Goal: Information Seeking & Learning: Learn about a topic

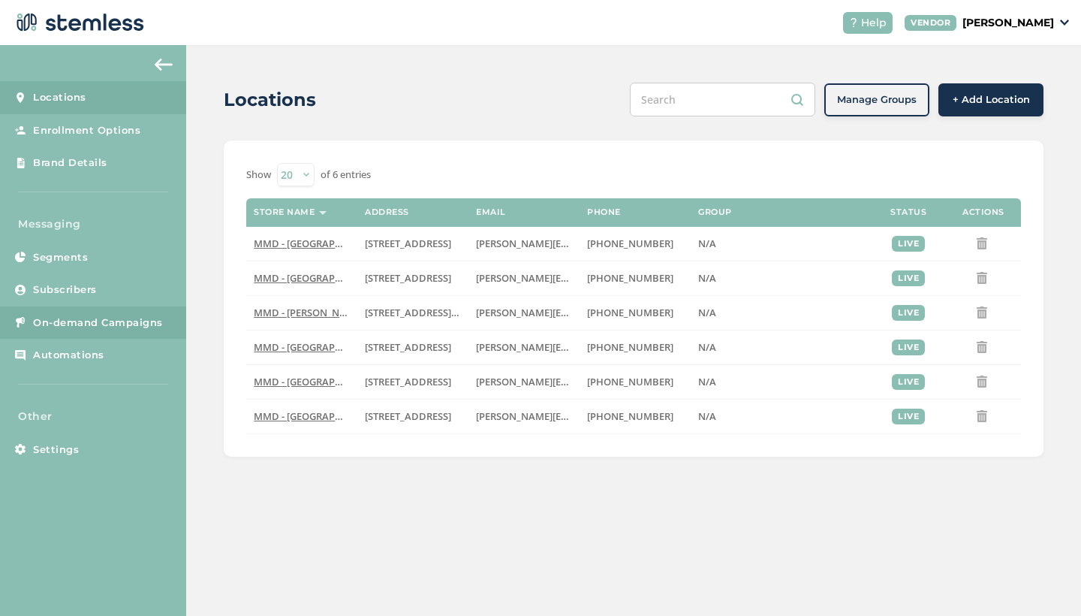
click at [134, 312] on link "On-demand Campaigns" at bounding box center [93, 322] width 186 height 33
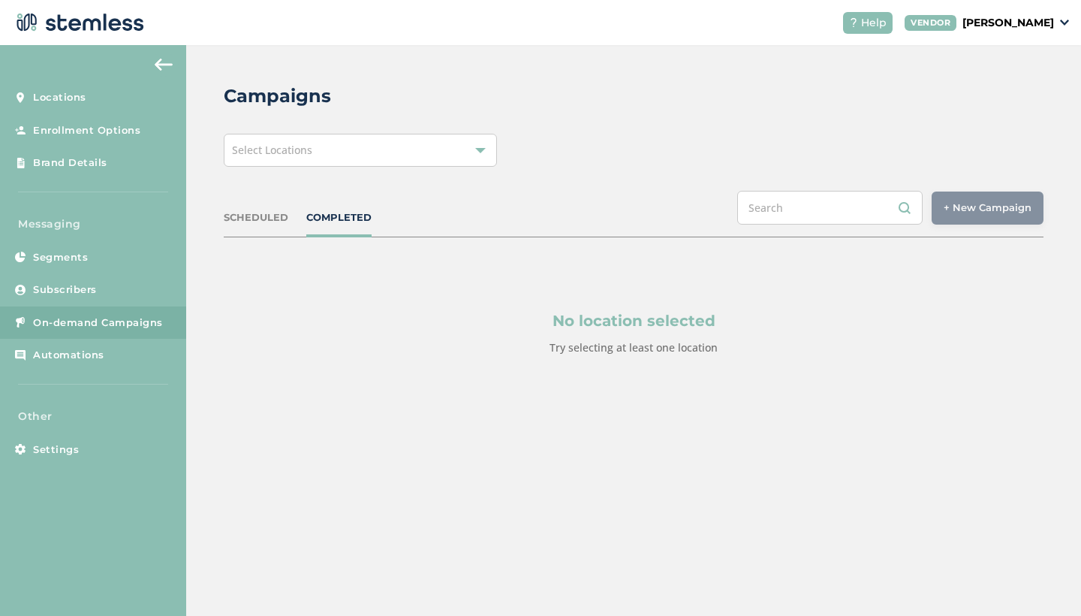
click at [471, 152] on div "Select Locations" at bounding box center [360, 150] width 273 height 33
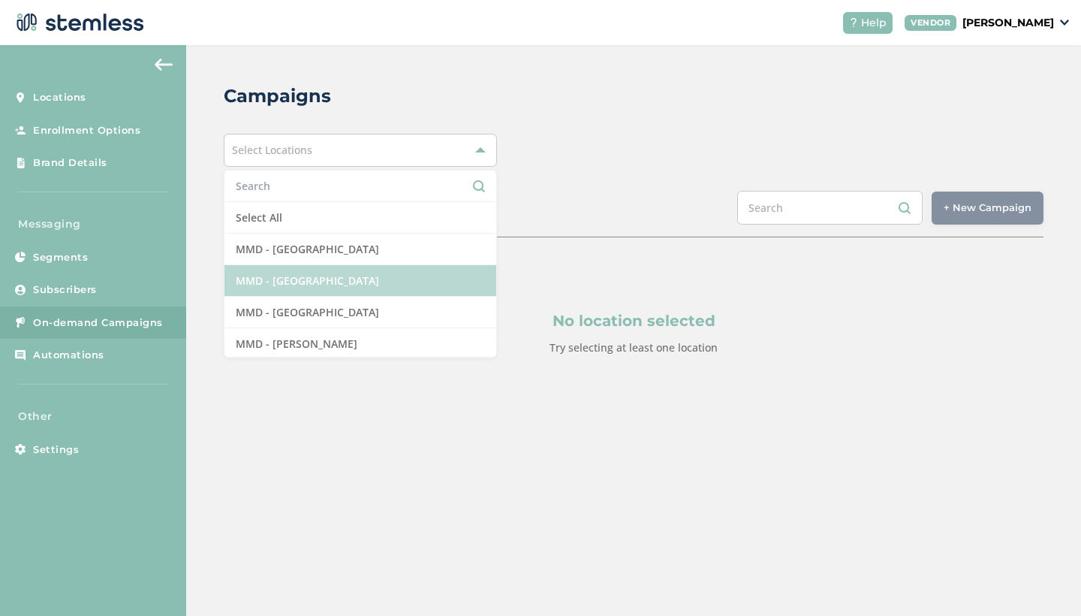
click at [351, 283] on li "MMD - [GEOGRAPHIC_DATA]" at bounding box center [360, 281] width 272 height 32
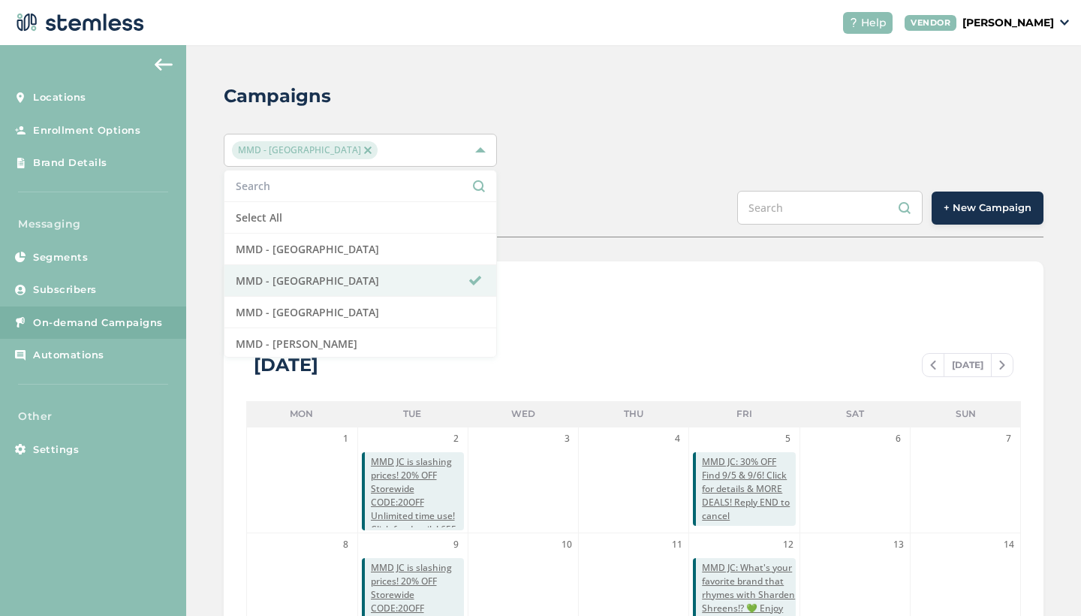
click at [685, 129] on div "Campaigns MMD - [GEOGRAPHIC_DATA] Select All MMD - Hollywood MMD - [GEOGRAPHIC_…" at bounding box center [633, 530] width 895 height 971
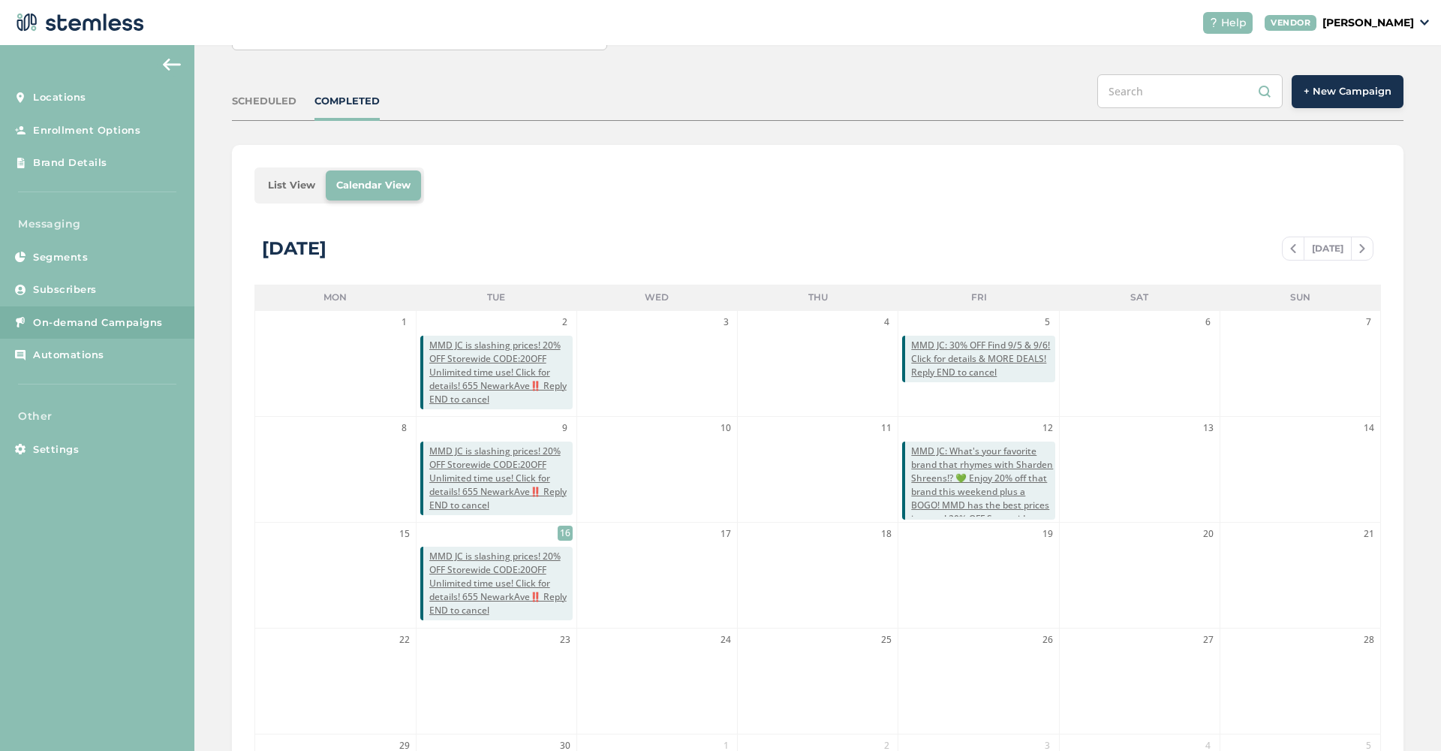
scroll to position [113, 0]
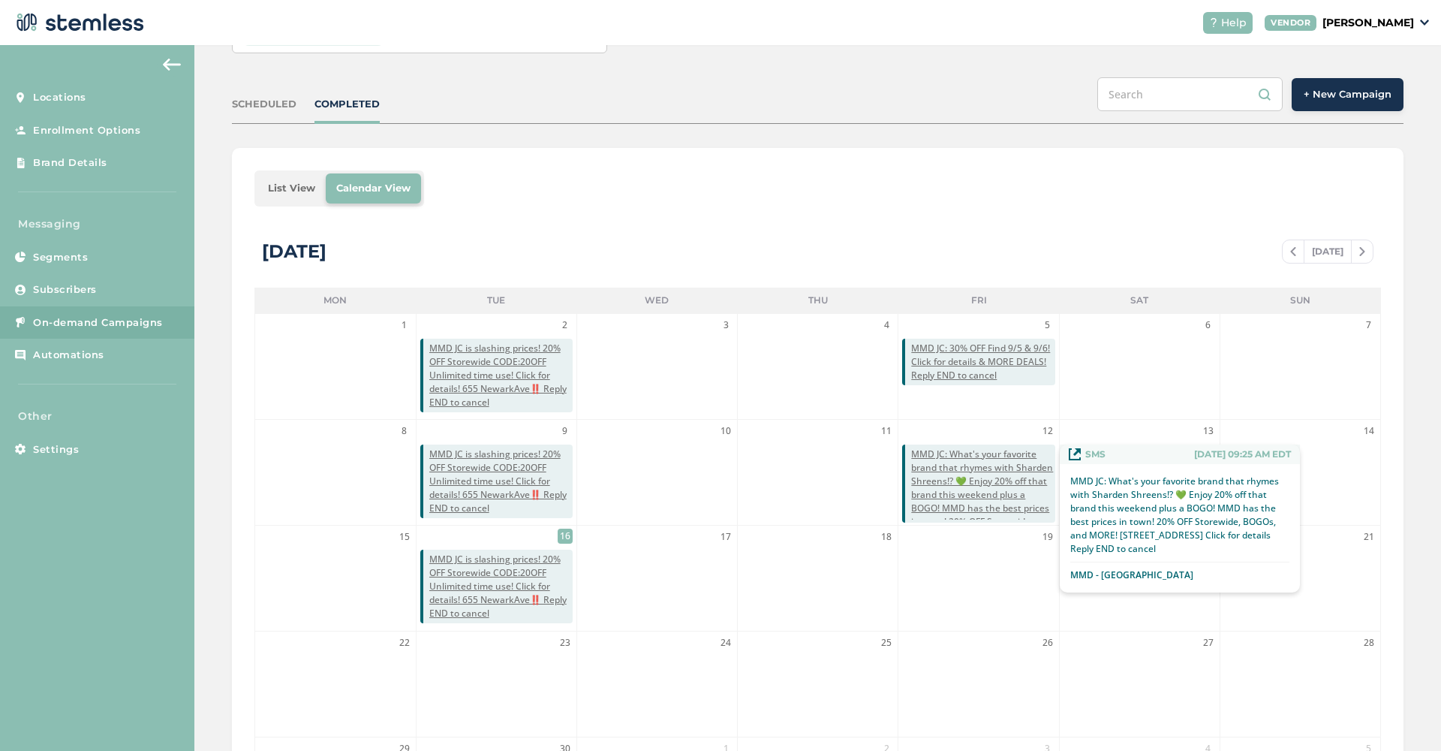
click at [990, 499] on span "MMD JC: What's your favorite brand that rhymes with Sharden Shreens!? 💚 Enjoy 2…" at bounding box center [982, 508] width 143 height 122
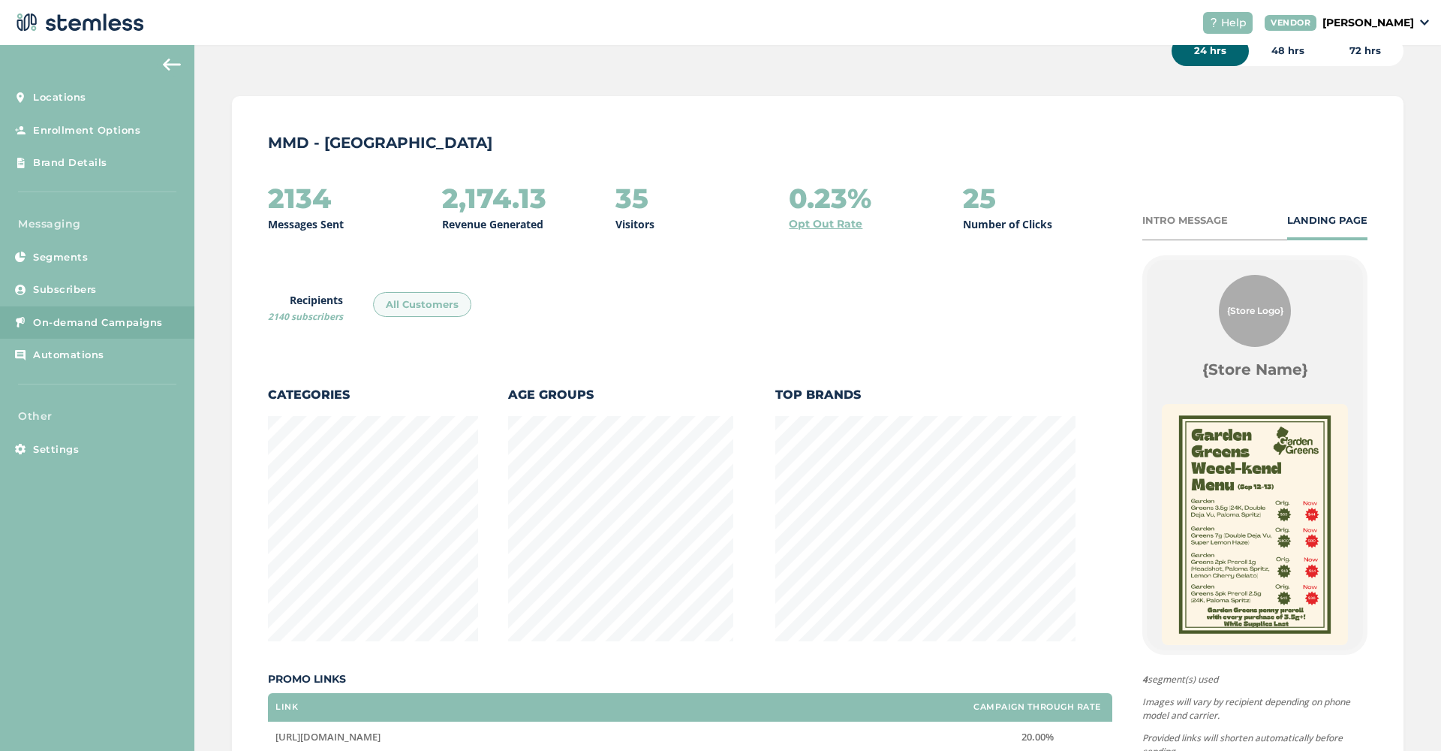
scroll to position [85, 0]
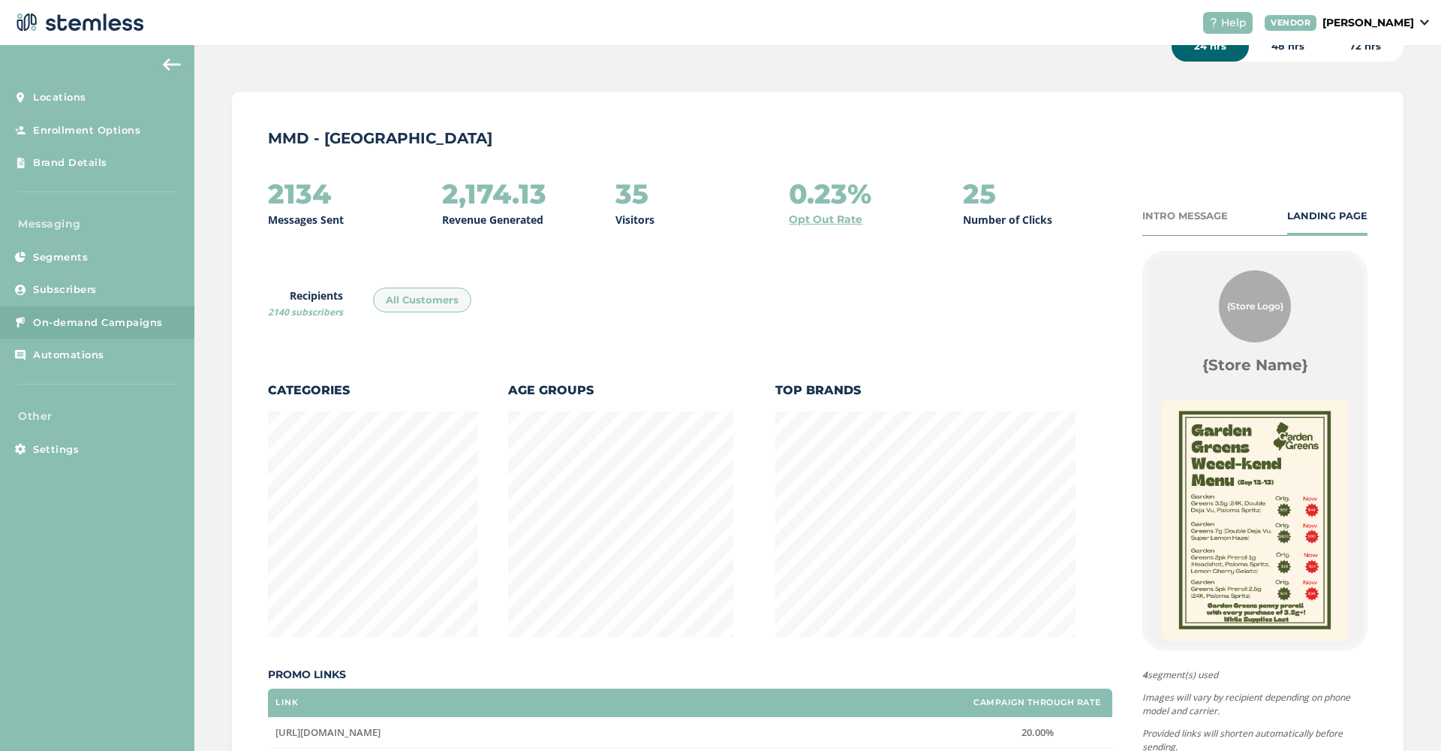
click at [167, 70] on img at bounding box center [172, 65] width 18 height 12
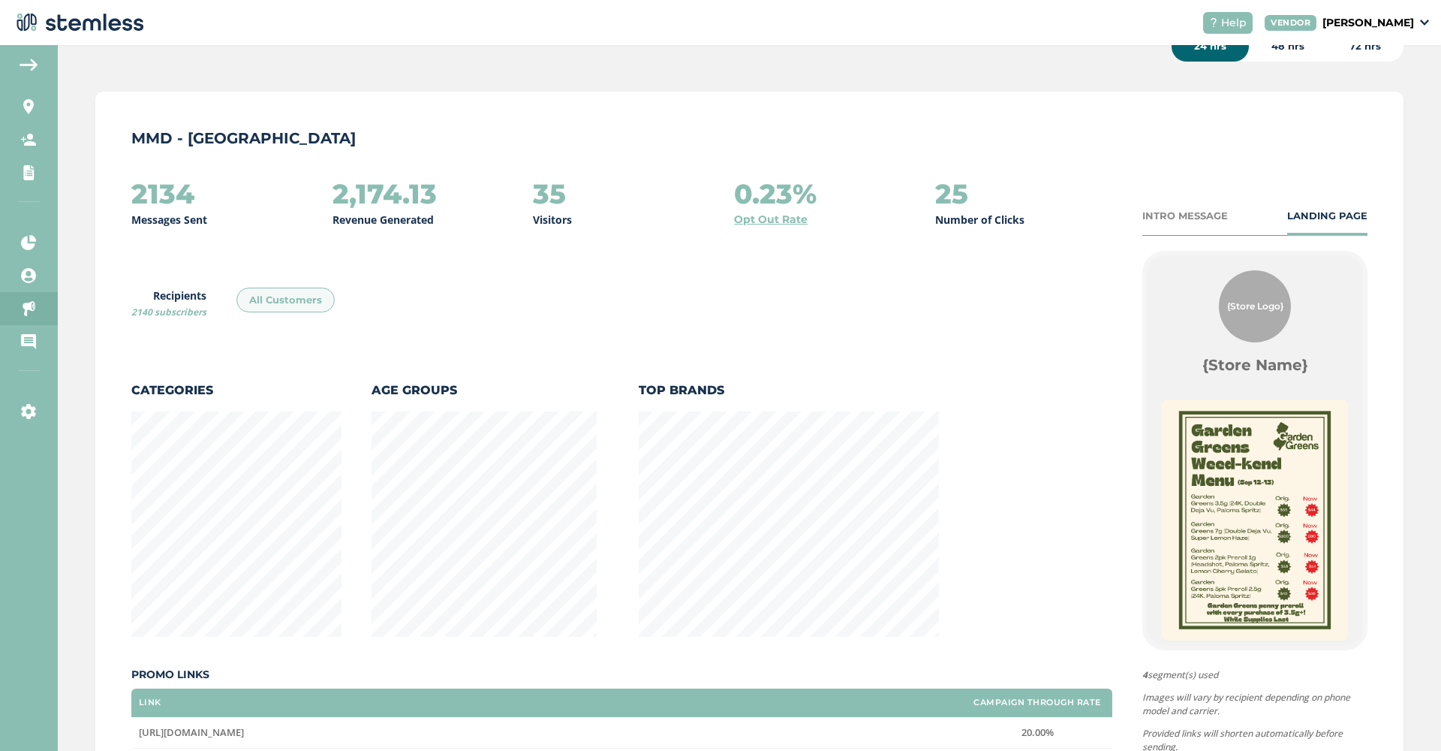
scroll to position [789, 1308]
click at [44, 73] on aside "Locations Enrollment Options Brand Details Messaging Segments Subscribers On-de…" at bounding box center [29, 398] width 58 height 706
click at [35, 70] on img at bounding box center [29, 65] width 18 height 12
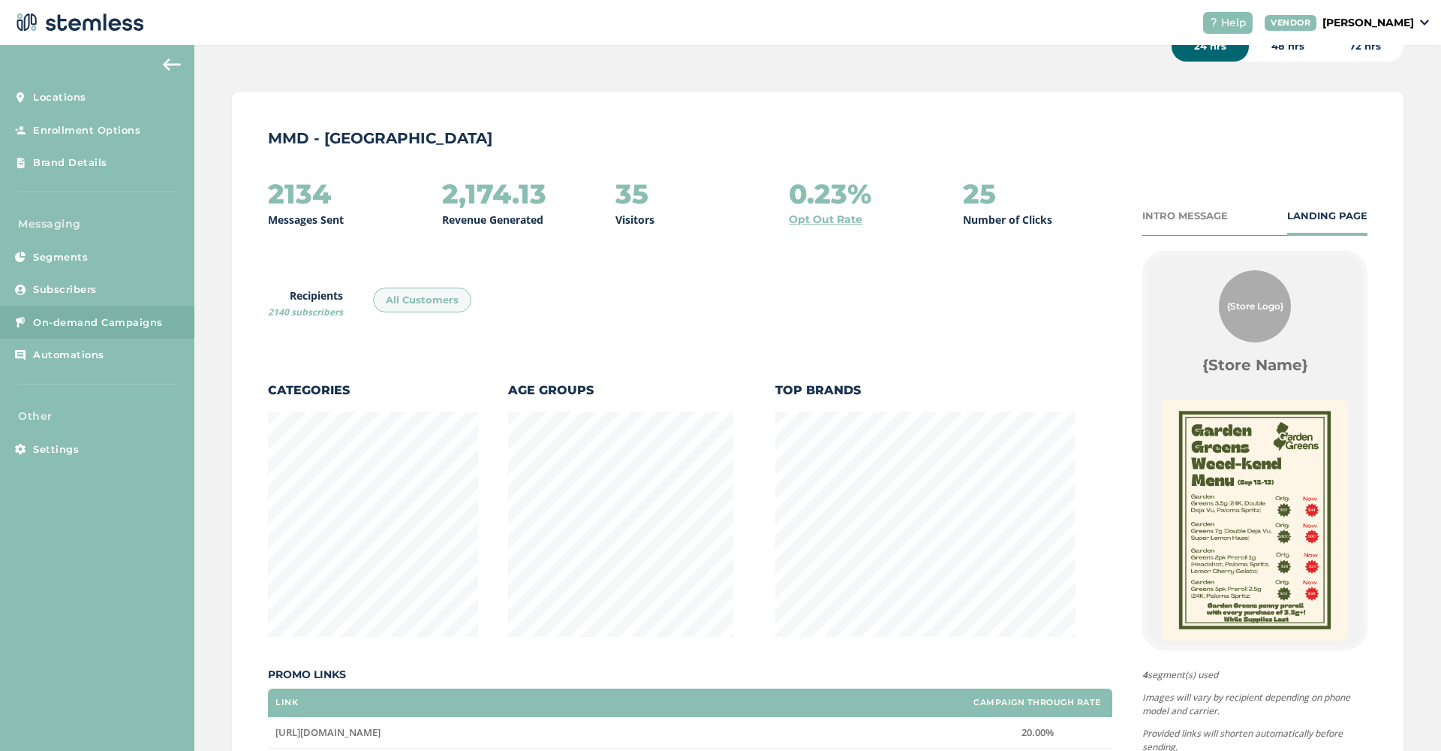
scroll to position [749880, 749497]
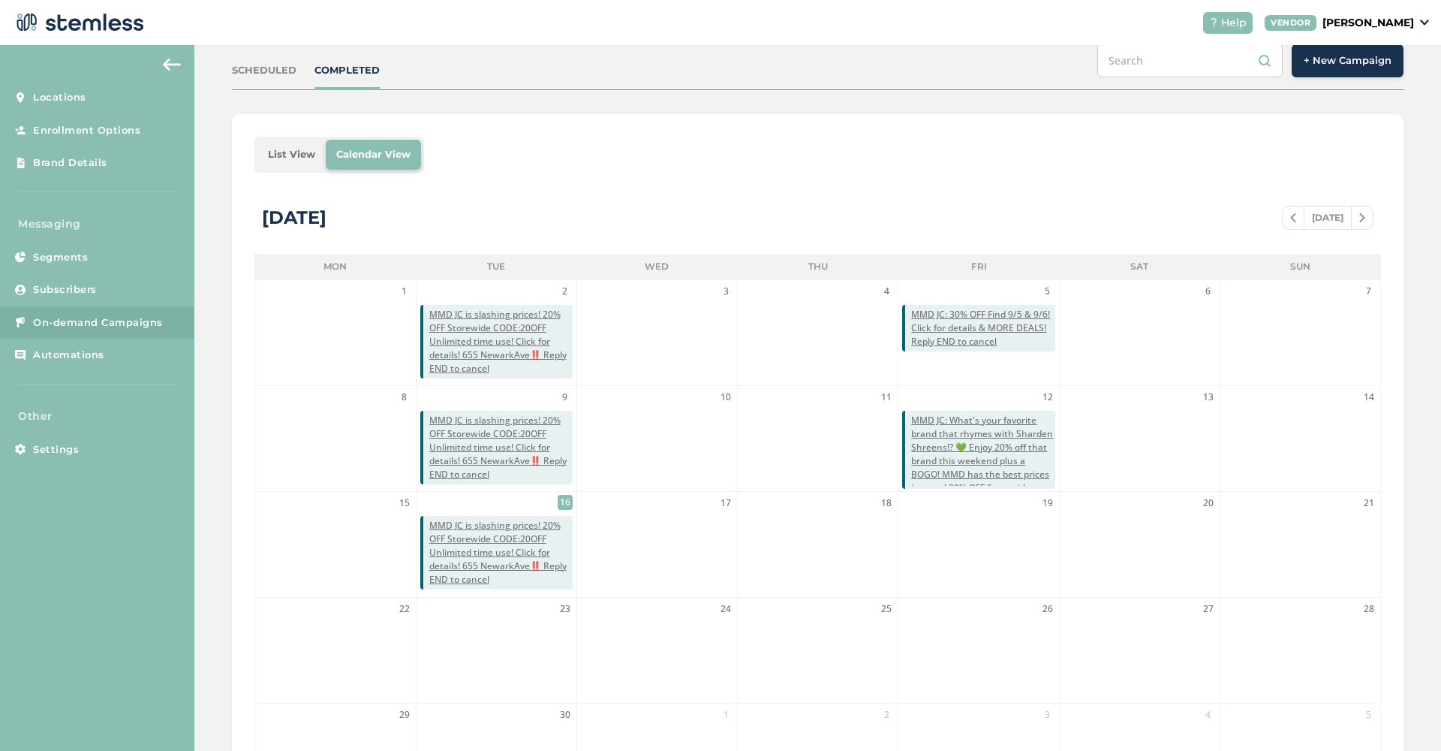
scroll to position [155, 0]
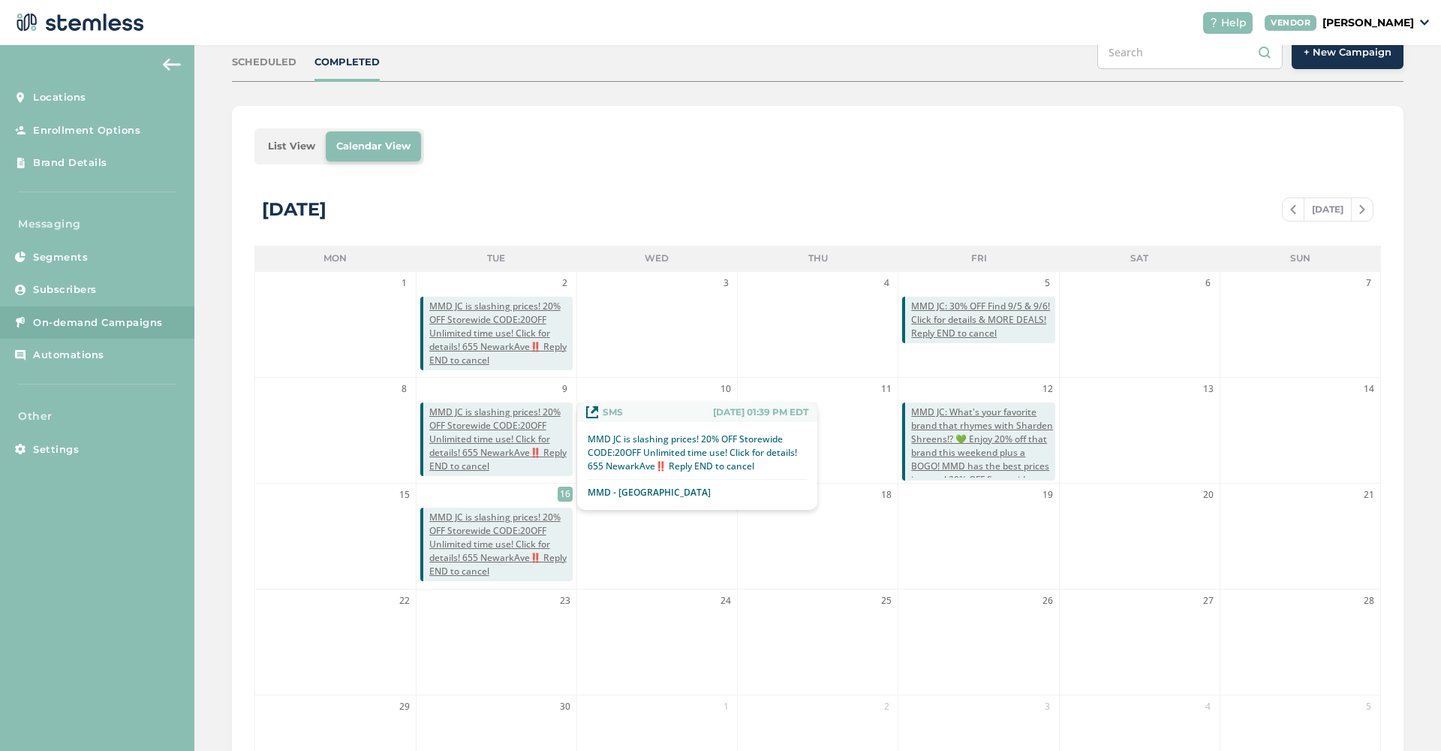
click at [504, 420] on span "MMD JC is slashing prices! 20% OFF Storewide CODE:20OFF Unlimited time use! Cli…" at bounding box center [500, 439] width 143 height 68
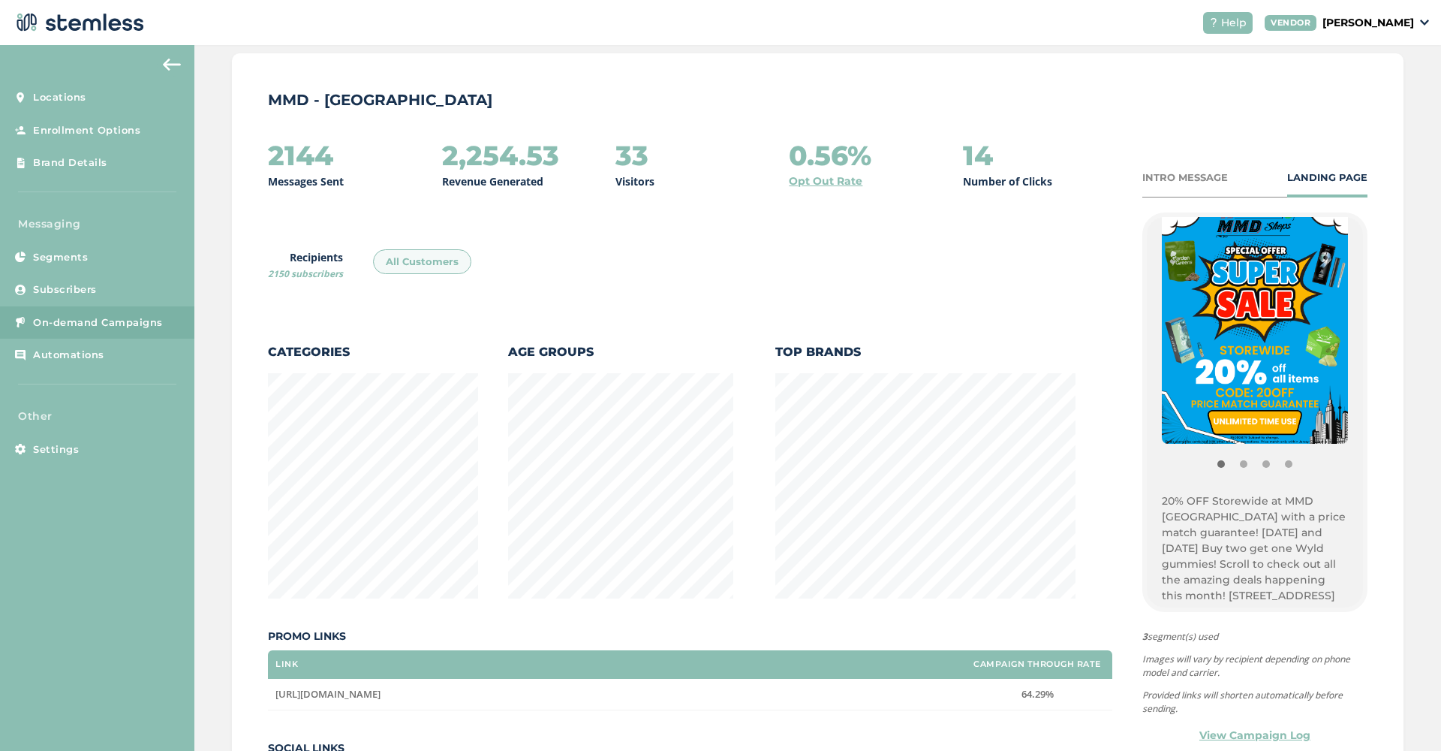
scroll to position [158, 0]
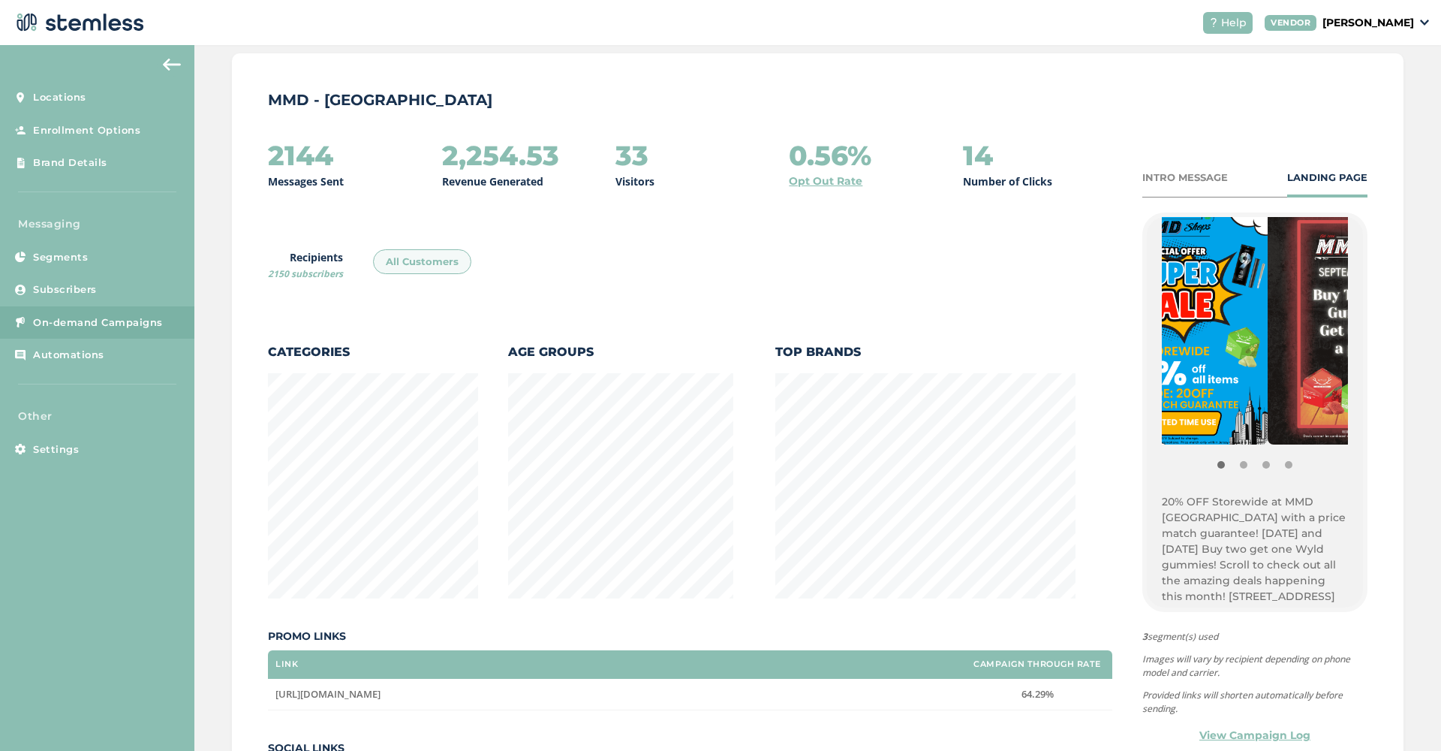
drag, startPoint x: 1237, startPoint y: 408, endPoint x: 1149, endPoint y: 408, distance: 88.6
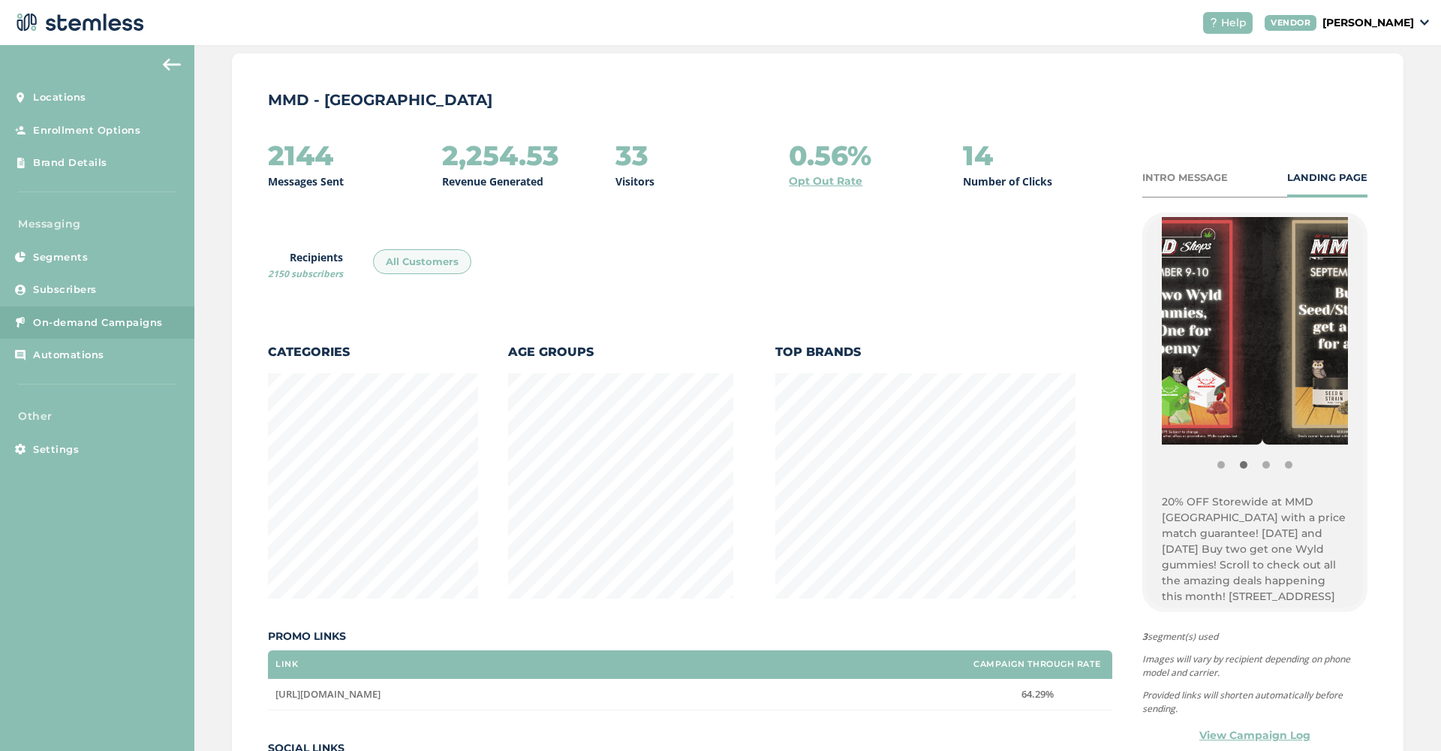
drag, startPoint x: 1269, startPoint y: 384, endPoint x: 1139, endPoint y: 390, distance: 130.8
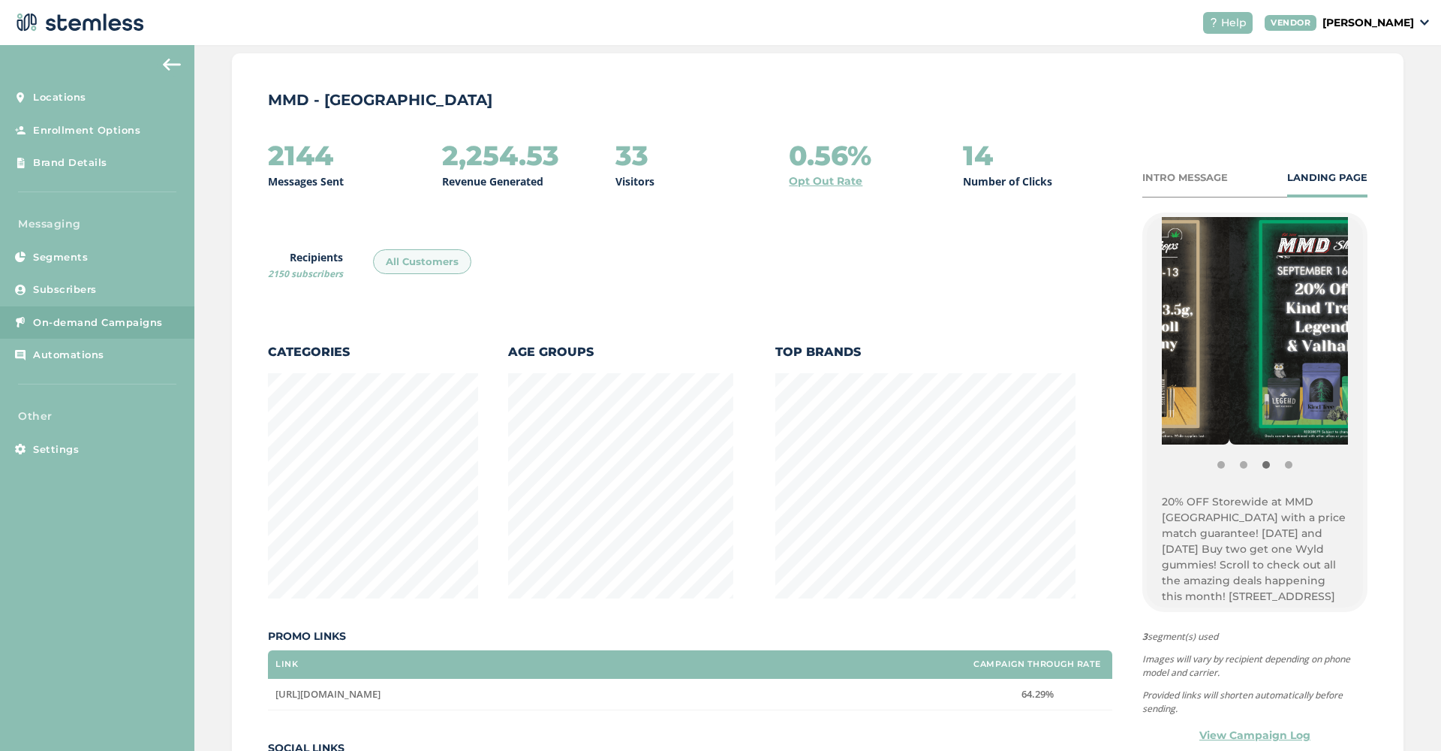
drag, startPoint x: 1254, startPoint y: 362, endPoint x: 1136, endPoint y: 362, distance: 118.6
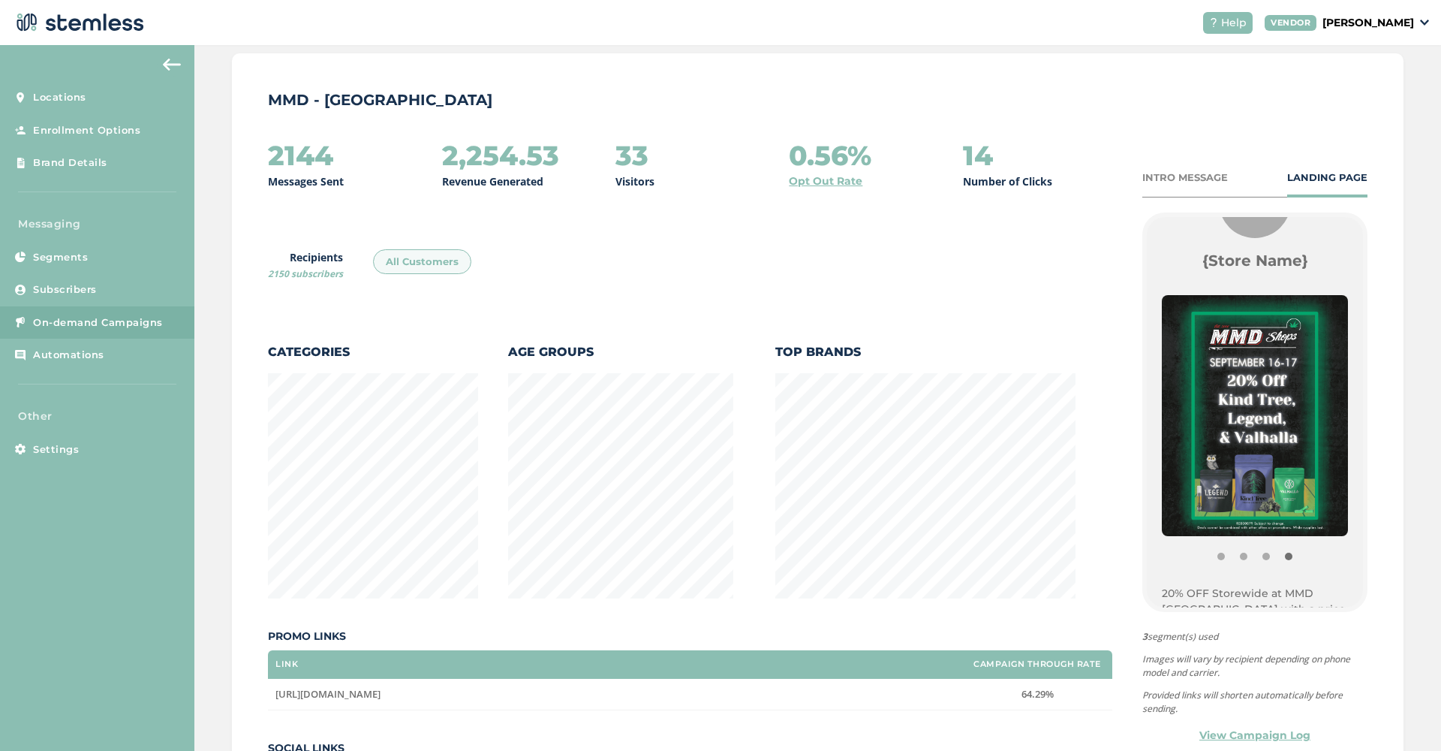
scroll to position [68, 0]
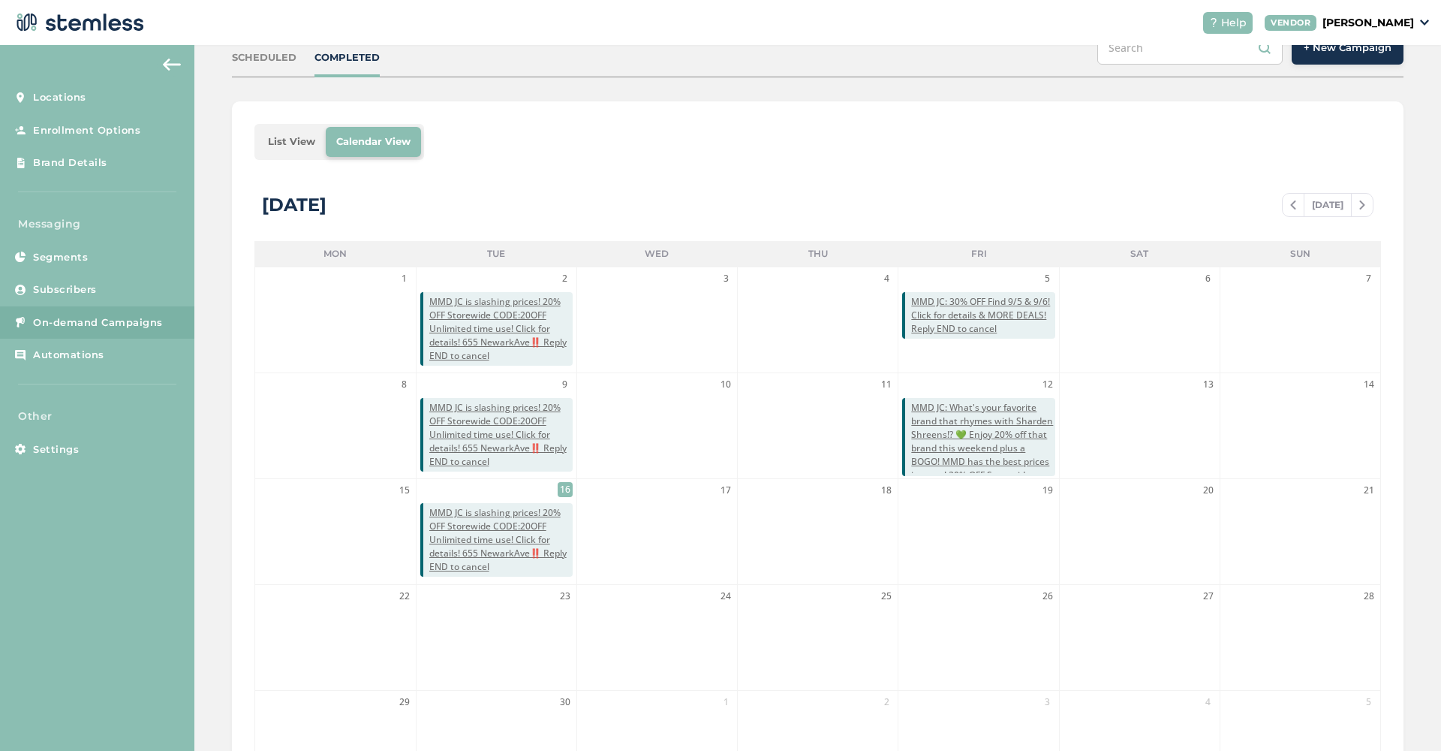
scroll to position [163, 0]
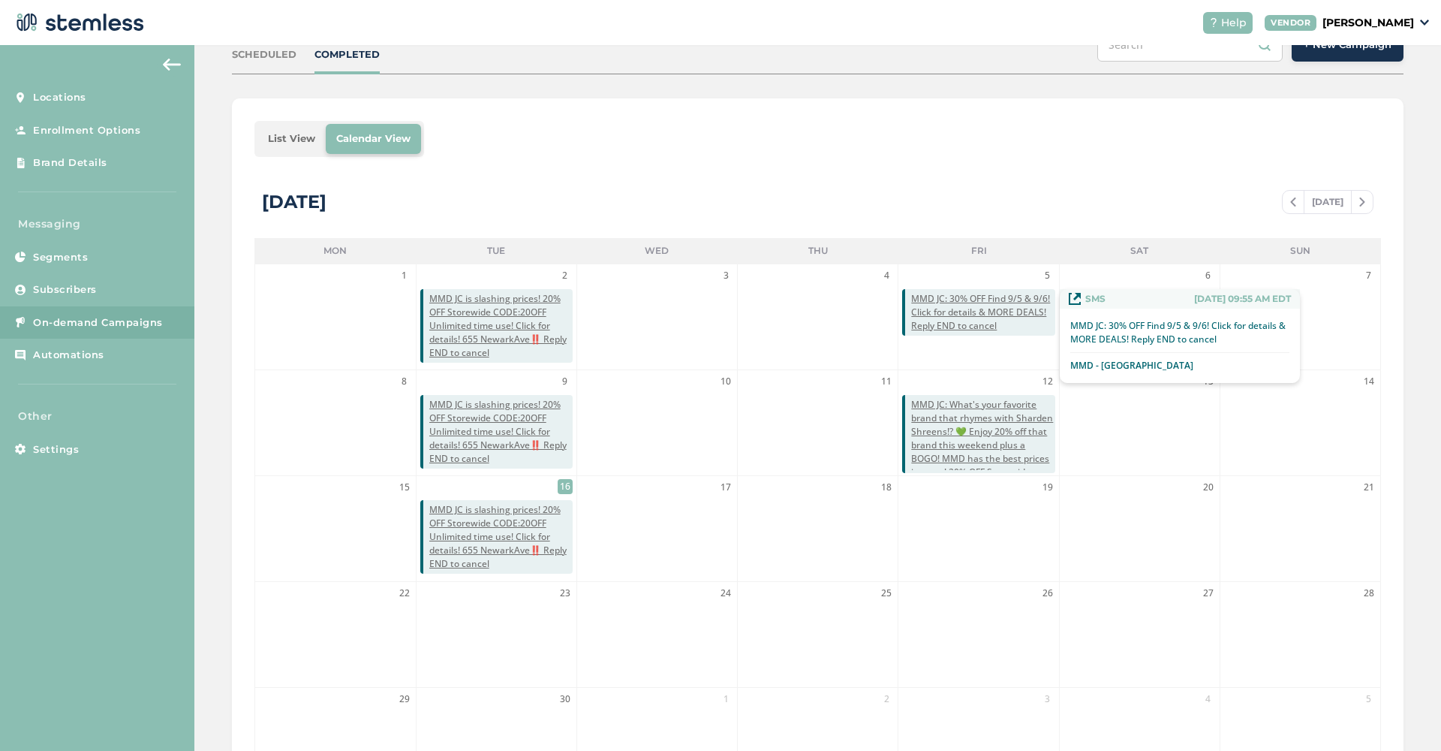
click at [977, 312] on span "MMD JC: 30% OFF Find 9/5 & 9/6! Click for details & MORE DEALS! Reply END to ca…" at bounding box center [982, 312] width 143 height 41
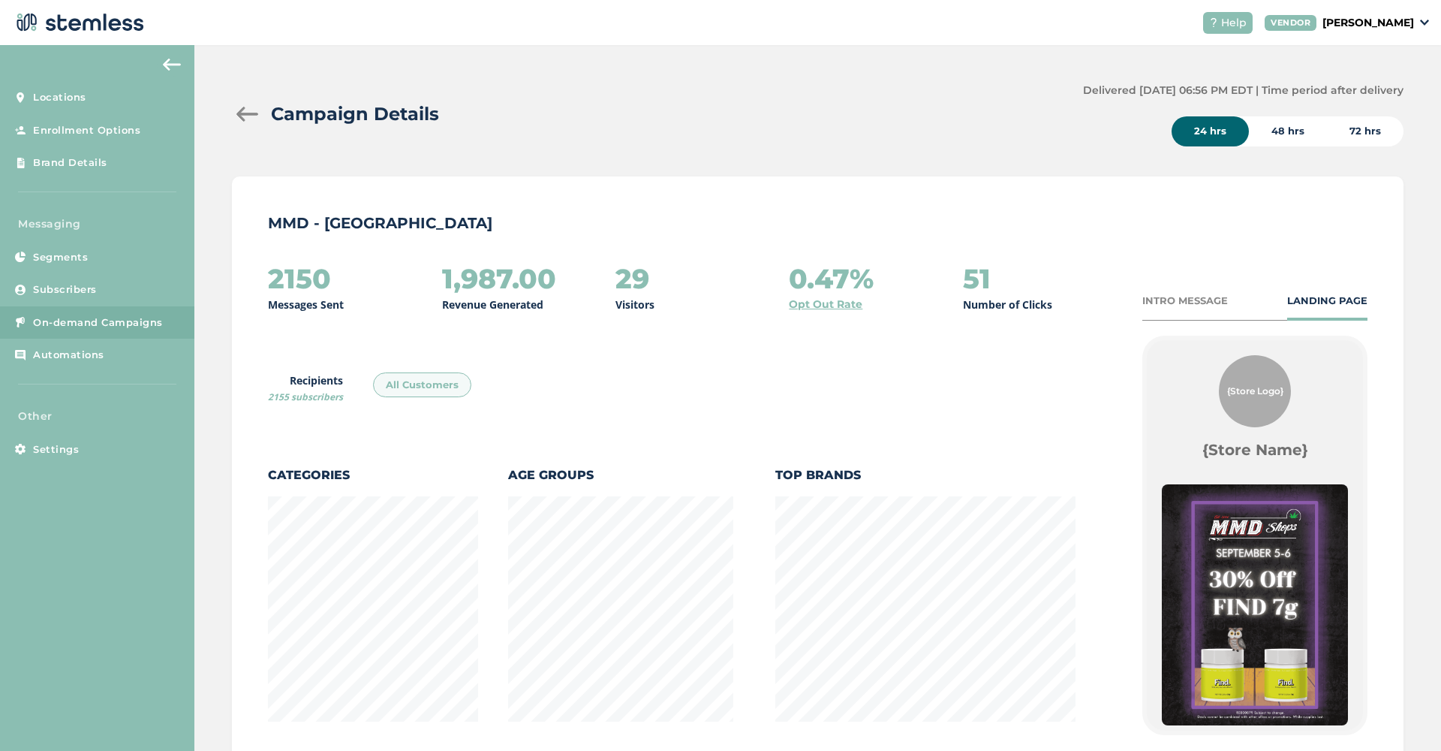
scroll to position [789, 1171]
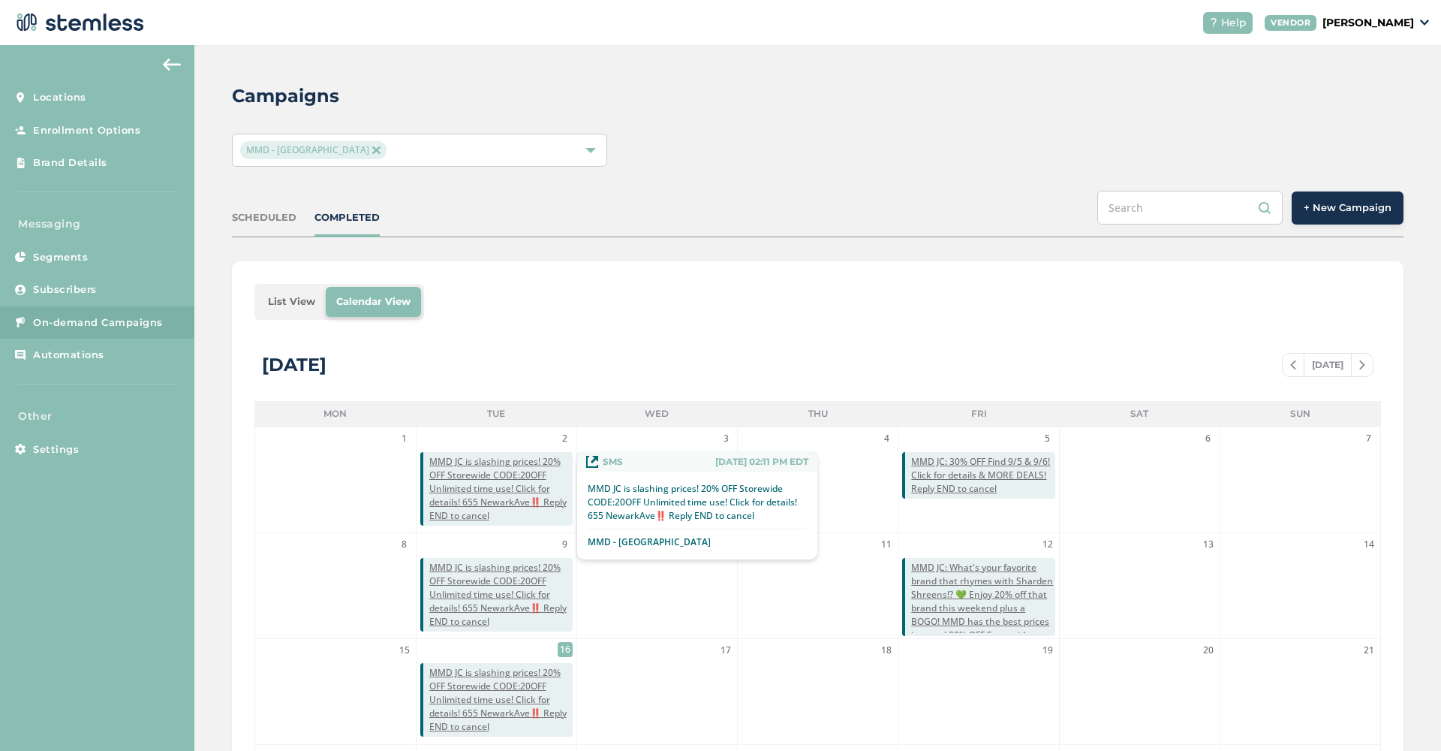
click at [516, 486] on span "MMD JC is slashing prices! 20% OFF Storewide CODE:20OFF Unlimited time use! Cli…" at bounding box center [500, 489] width 143 height 68
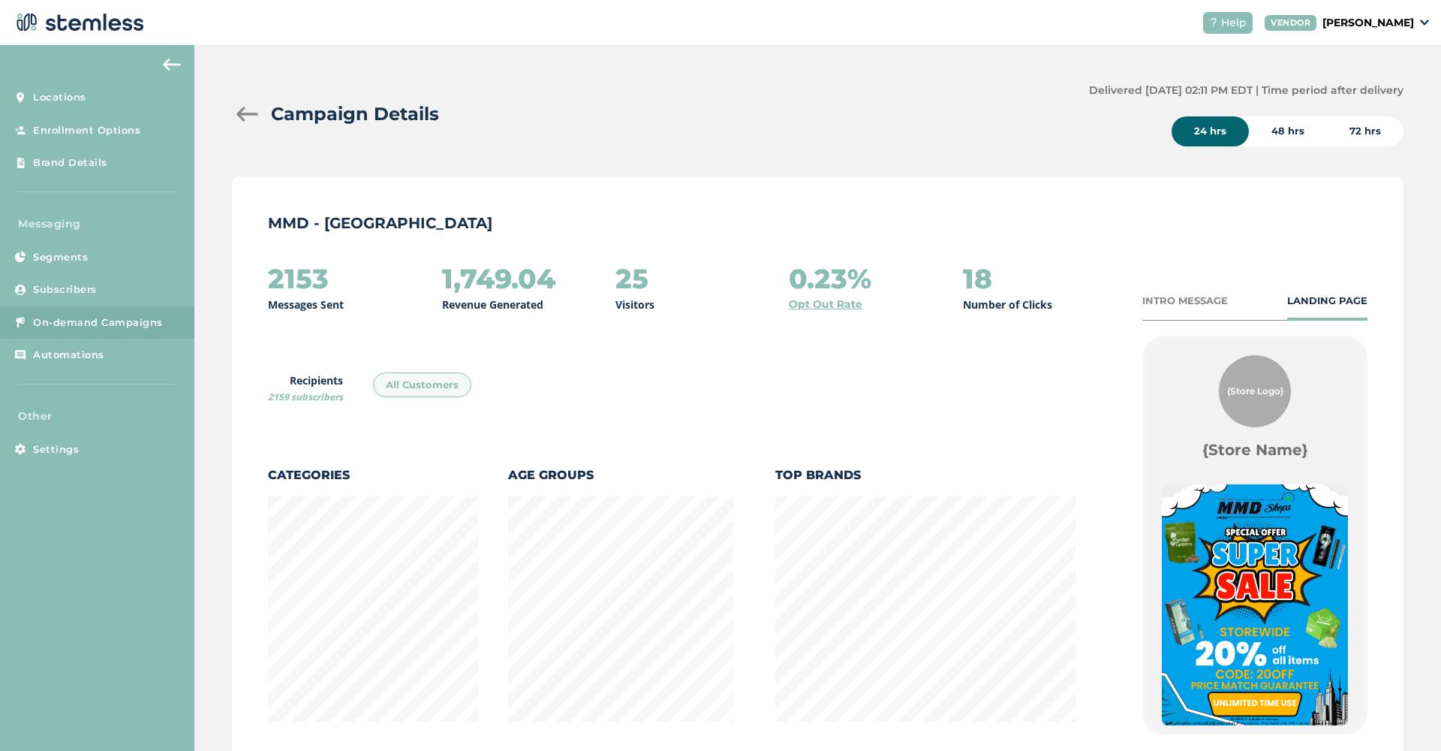
scroll to position [789, 1171]
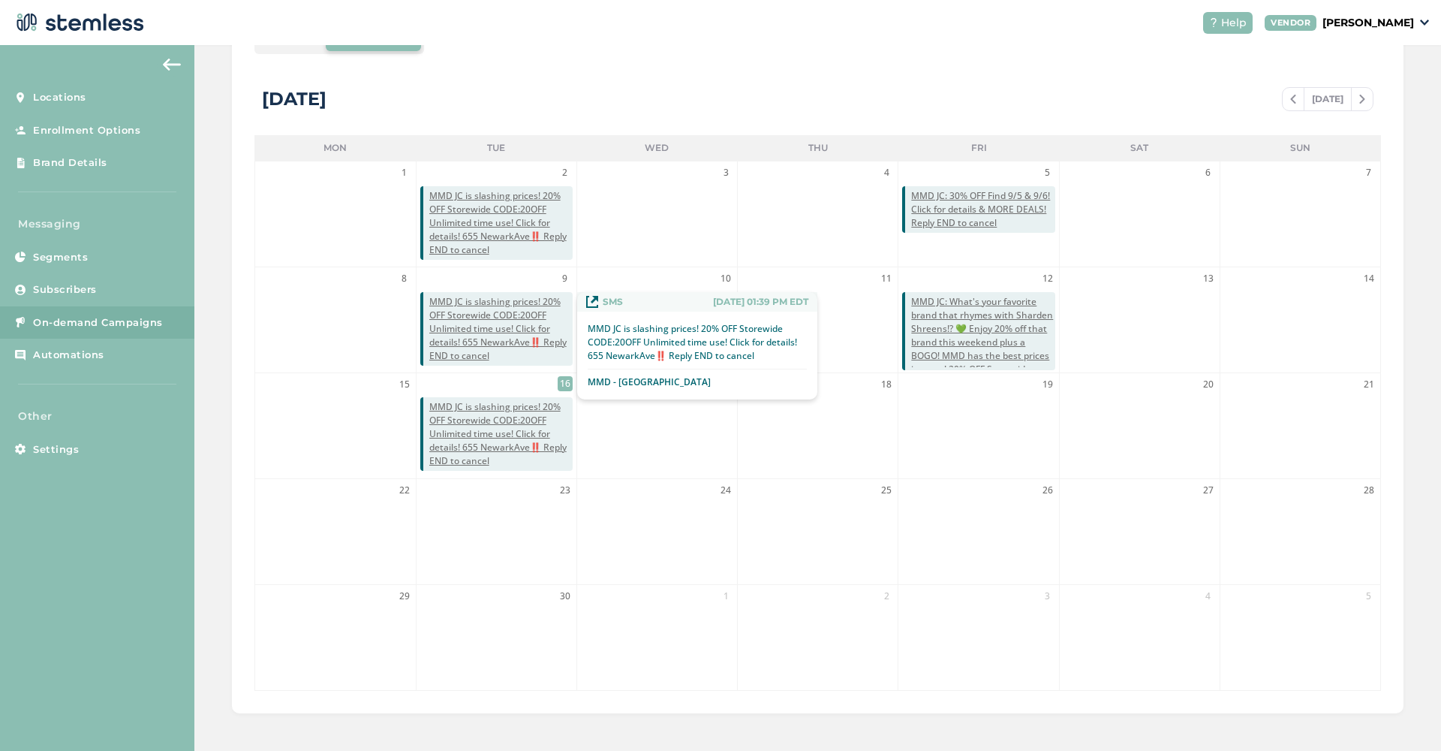
scroll to position [265, 0]
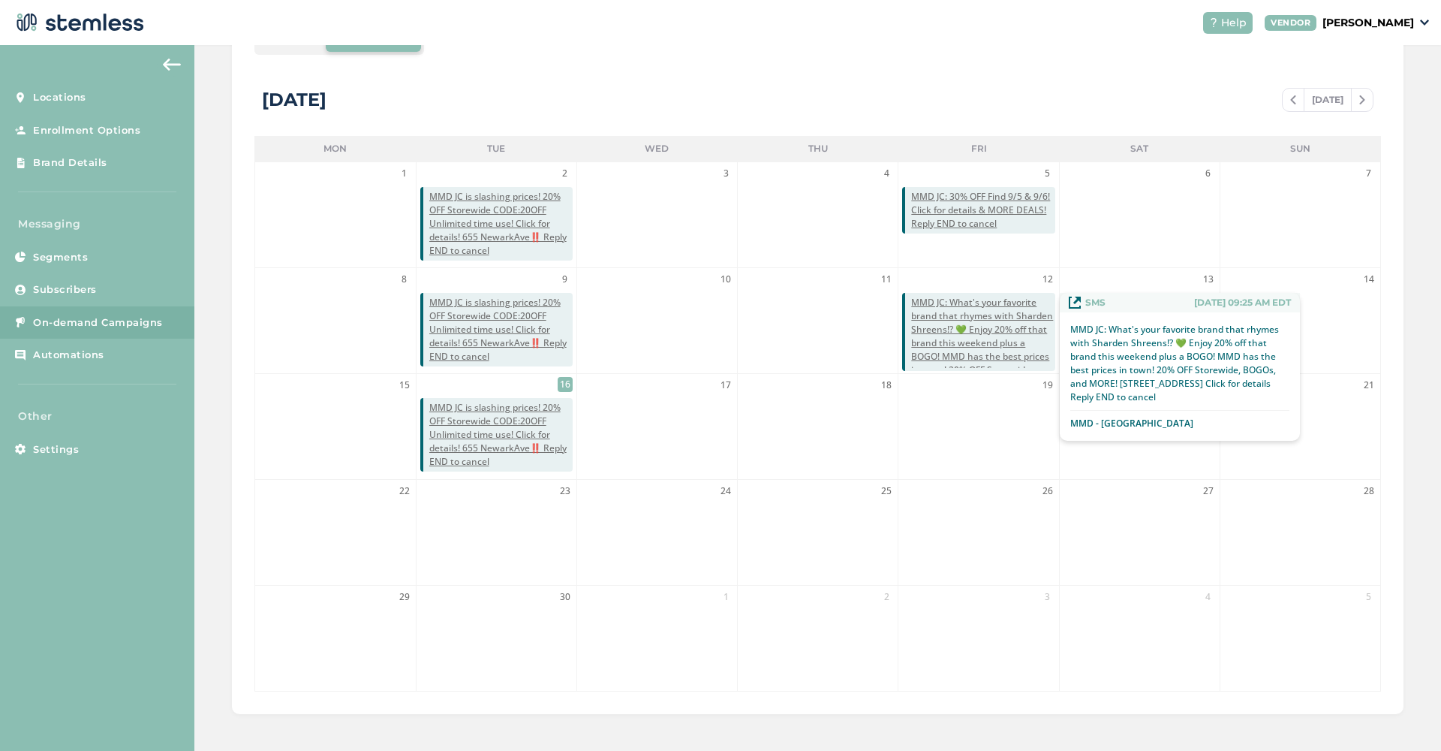
click at [945, 316] on span "MMD JC: What's your favorite brand that rhymes with Sharden Shreens!? 💚 Enjoy 2…" at bounding box center [982, 357] width 143 height 122
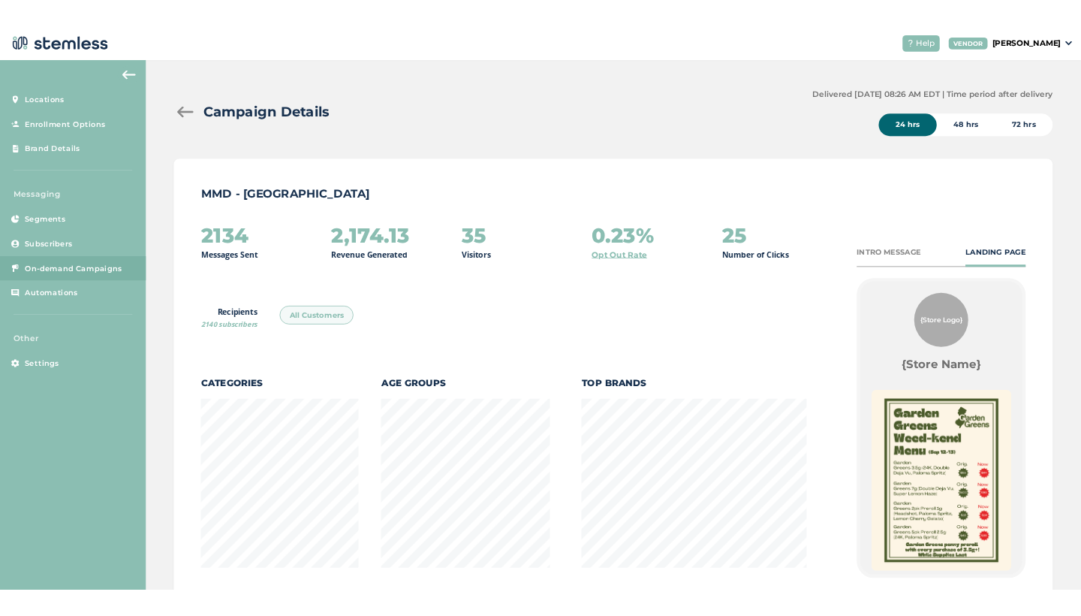
scroll to position [749022, 749849]
